Goal: Information Seeking & Learning: Learn about a topic

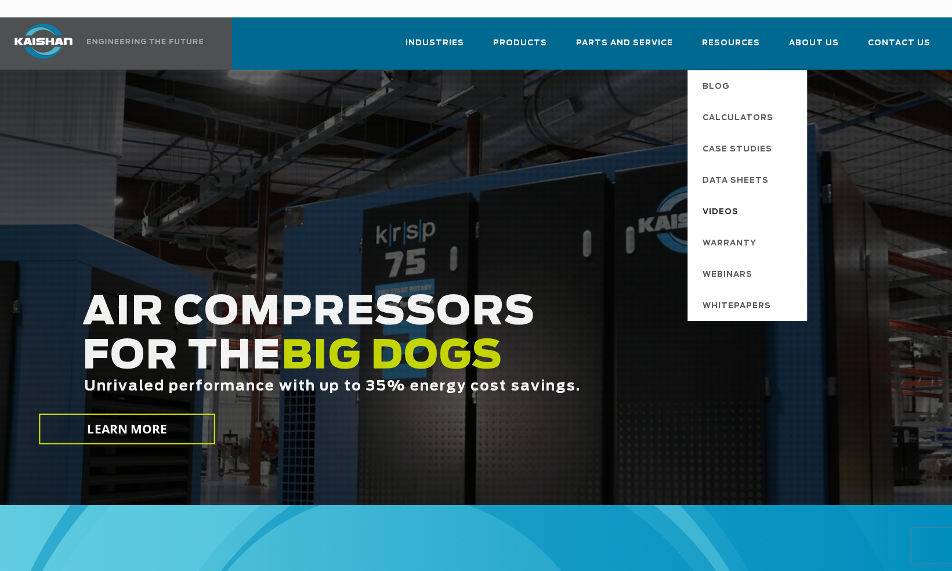
click at [736, 203] on span "Videos" at bounding box center [721, 213] width 36 height 20
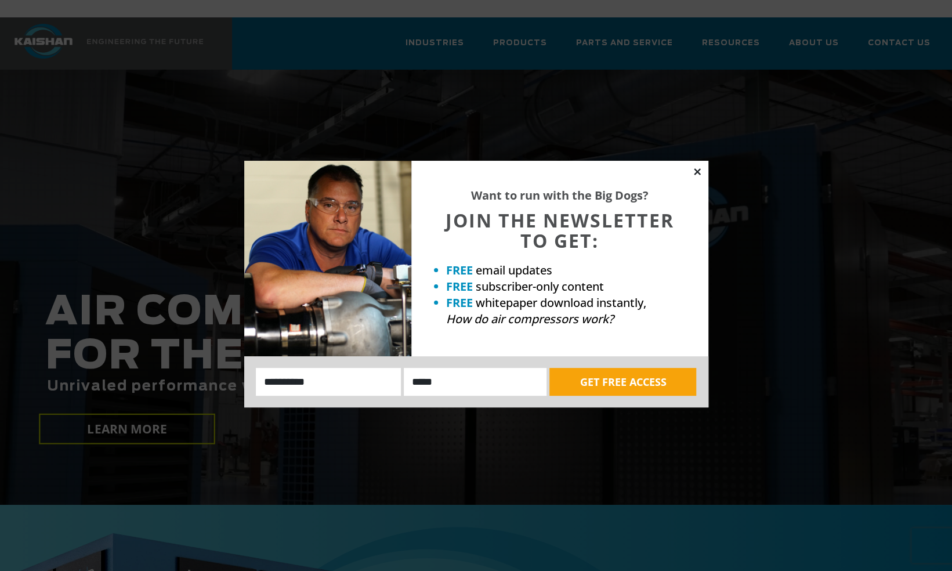
click at [699, 172] on icon at bounding box center [697, 172] width 10 height 10
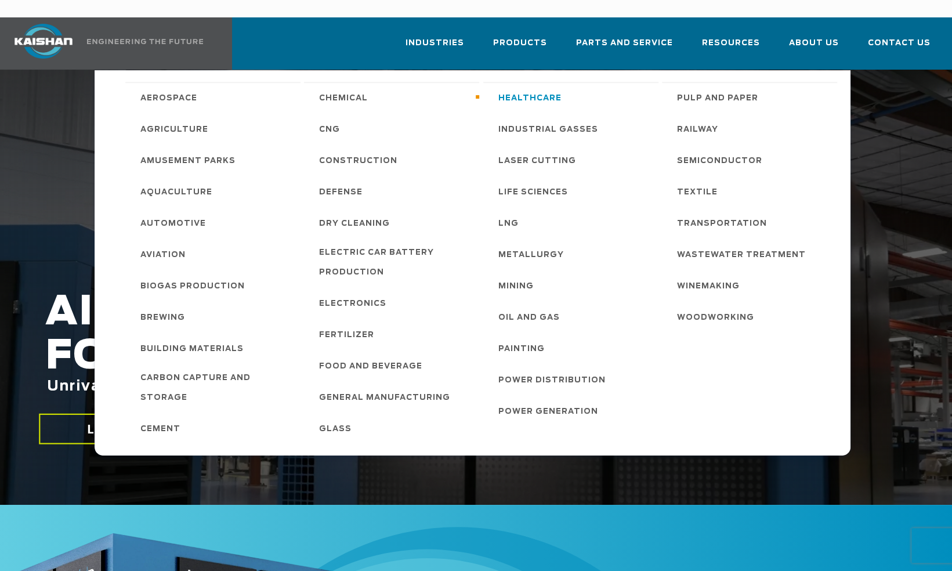
click at [515, 89] on span "Healthcare" at bounding box center [529, 99] width 63 height 20
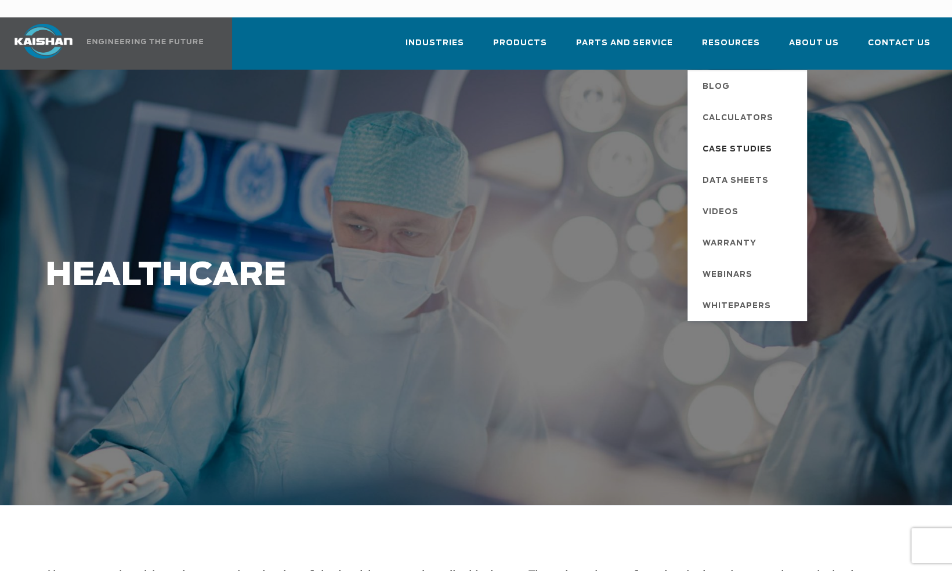
click at [750, 140] on span "Case Studies" at bounding box center [738, 150] width 70 height 20
